Goal: Transaction & Acquisition: Purchase product/service

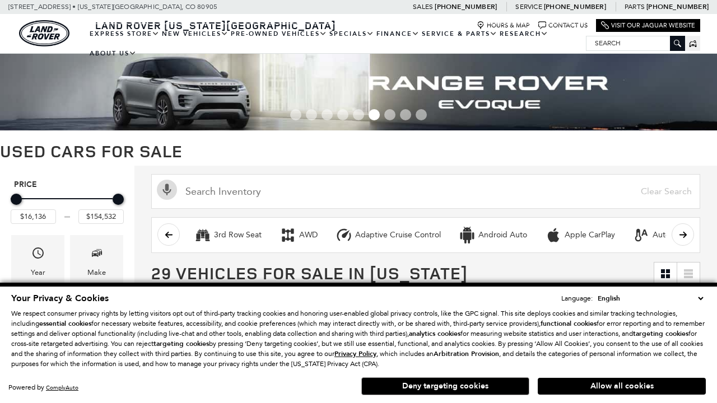
scroll to position [497, 0]
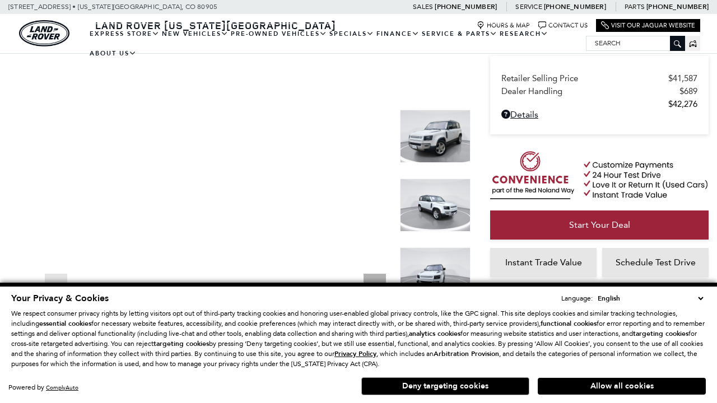
scroll to position [687, 0]
